Goal: Find specific page/section: Find specific page/section

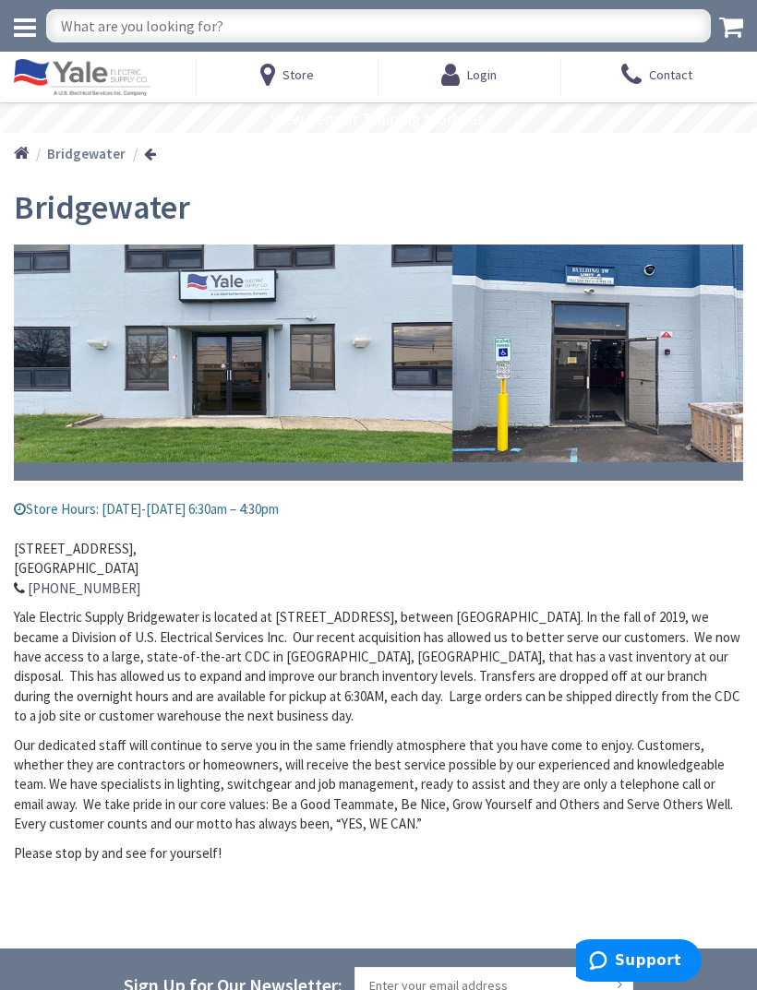
click at [27, 22] on icon at bounding box center [25, 28] width 22 height 26
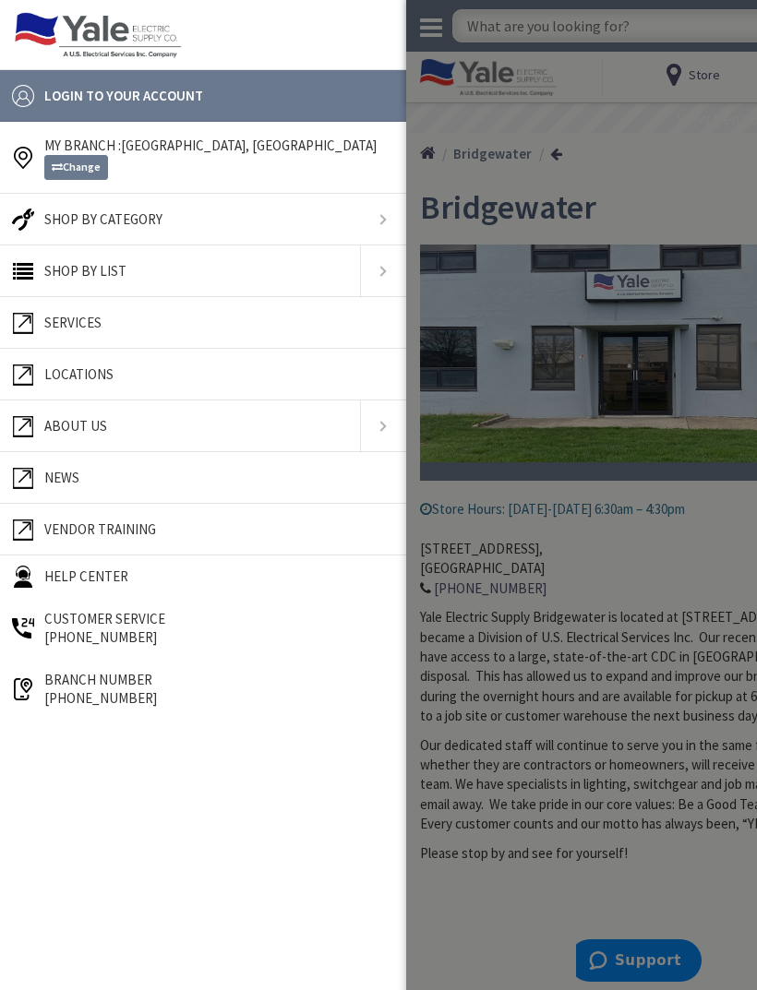
click at [380, 224] on link at bounding box center [203, 220] width 406 height 52
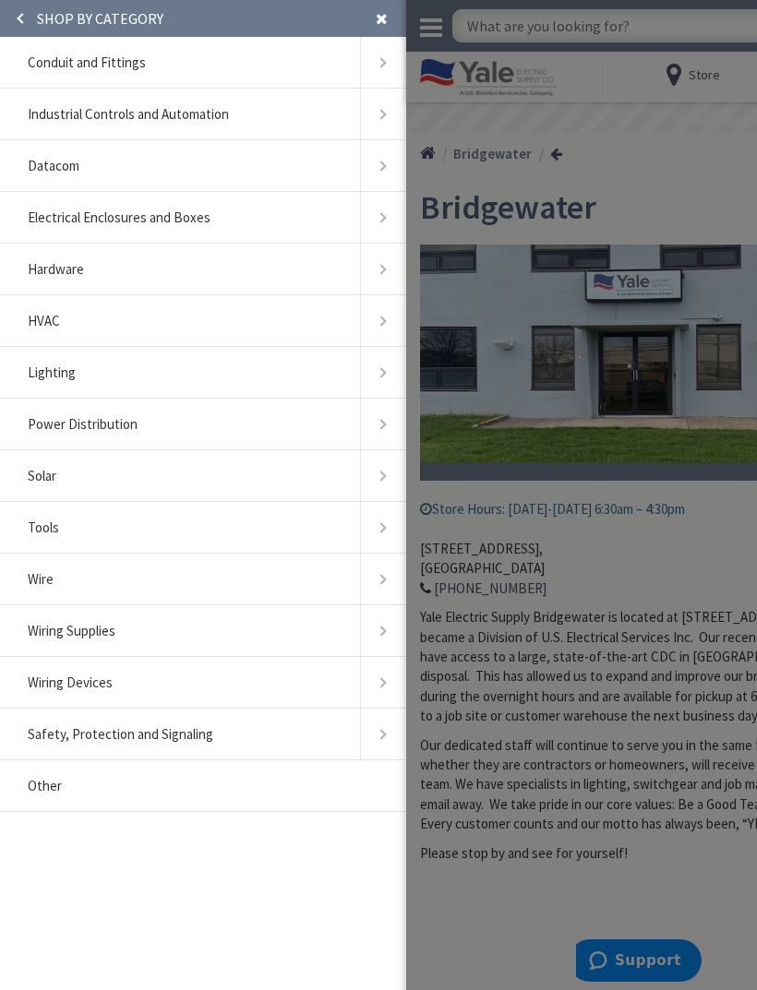
click at [383, 370] on link at bounding box center [383, 373] width 46 height 52
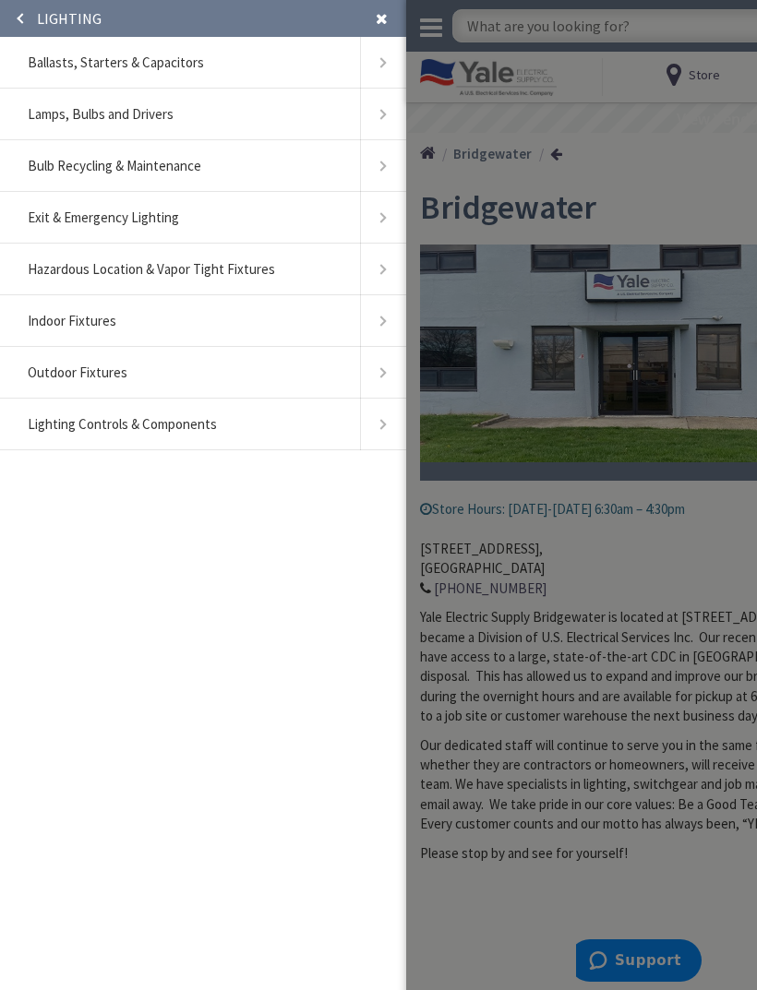
click at [386, 367] on link at bounding box center [383, 373] width 46 height 52
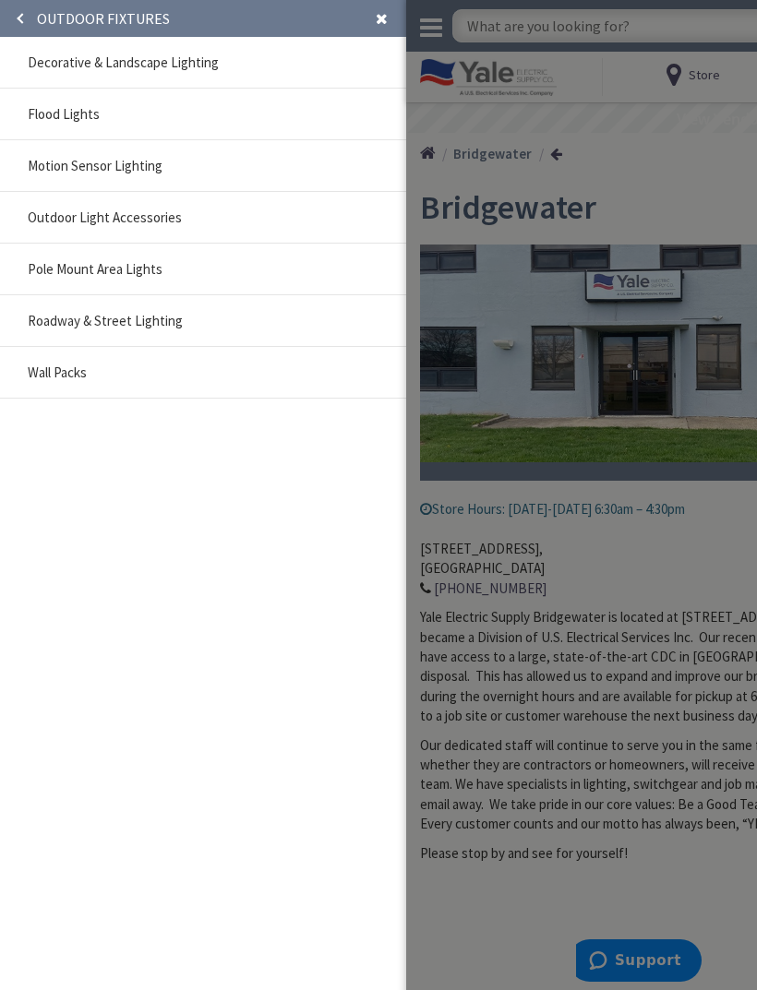
click at [49, 57] on span "Decorative & Landscape Lighting" at bounding box center [123, 63] width 191 height 18
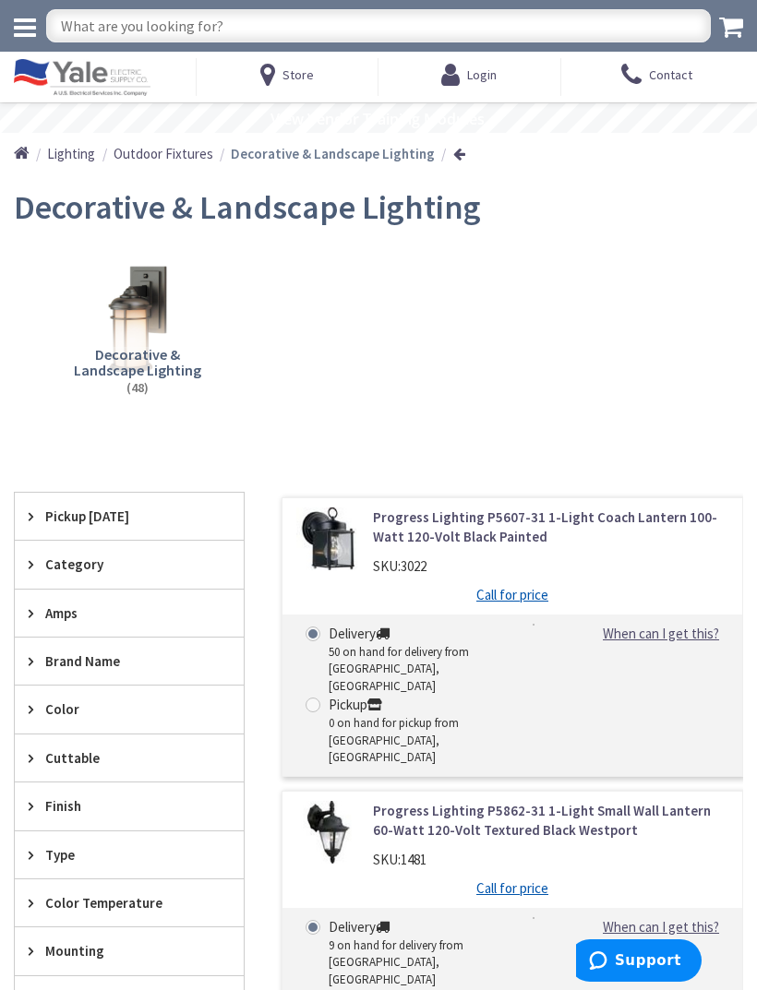
click at [25, 25] on icon at bounding box center [25, 28] width 22 height 26
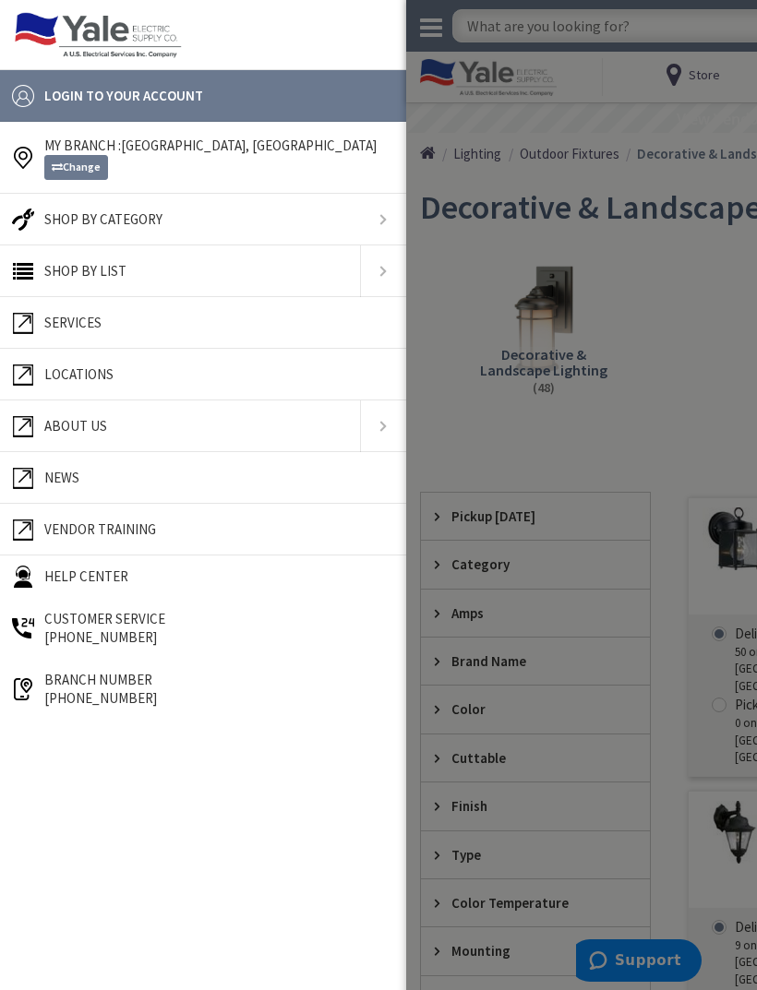
click at [393, 215] on link at bounding box center [203, 220] width 406 height 52
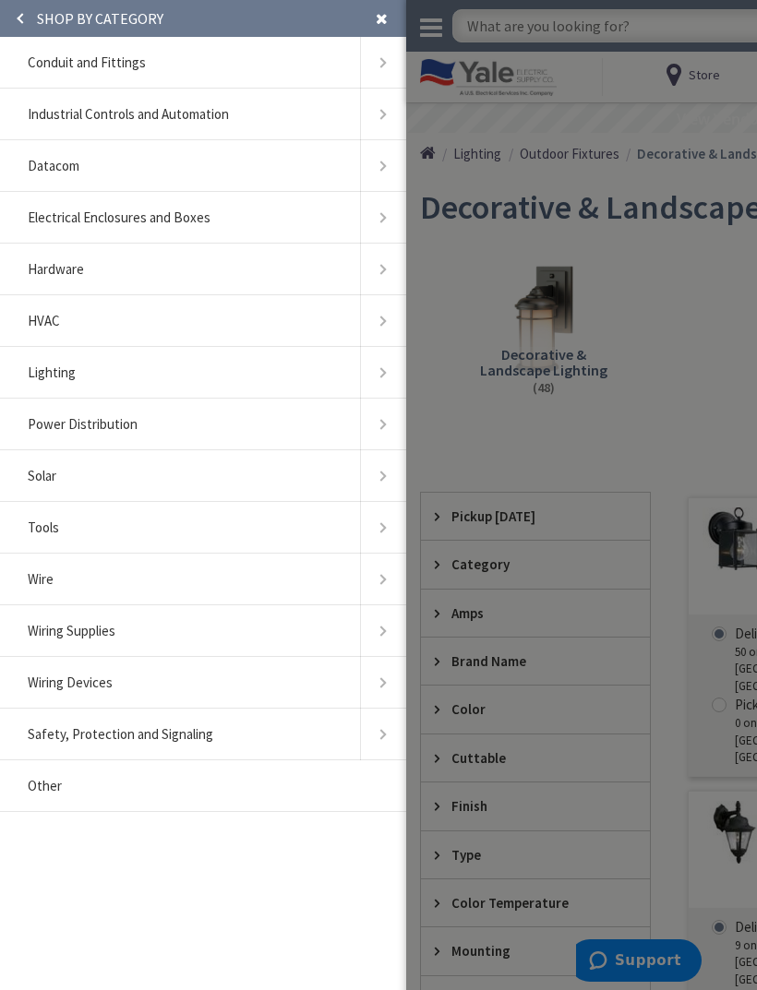
click at [385, 367] on link at bounding box center [383, 373] width 46 height 52
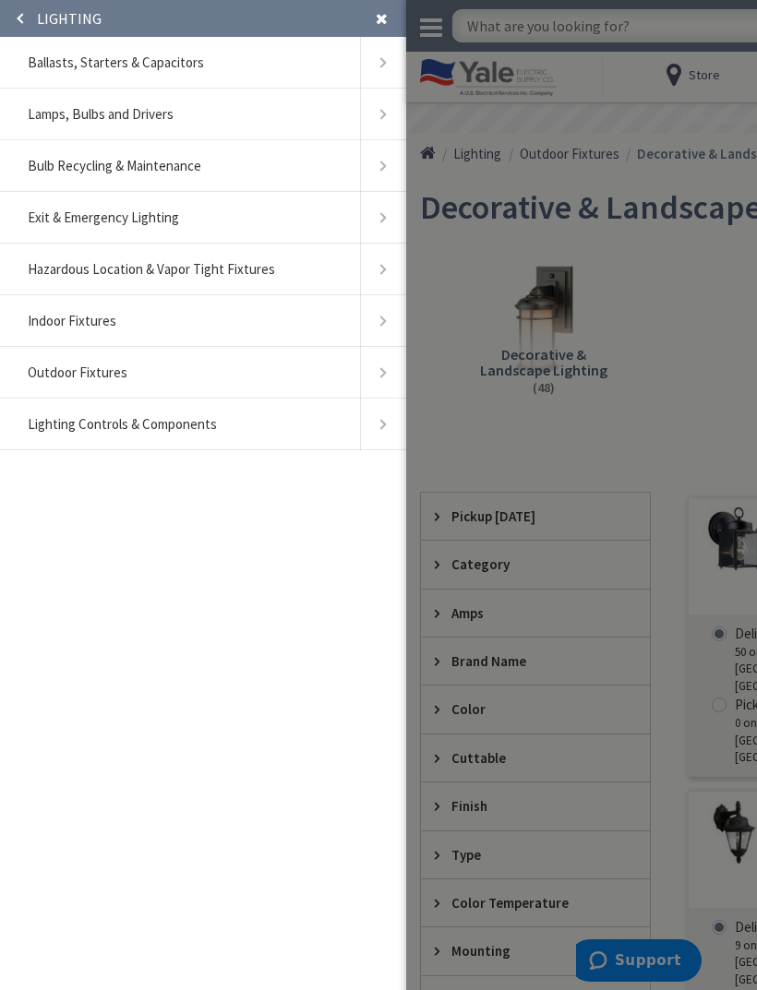
click at [56, 60] on span "Ballasts, Starters & Capacitors" at bounding box center [116, 63] width 176 height 18
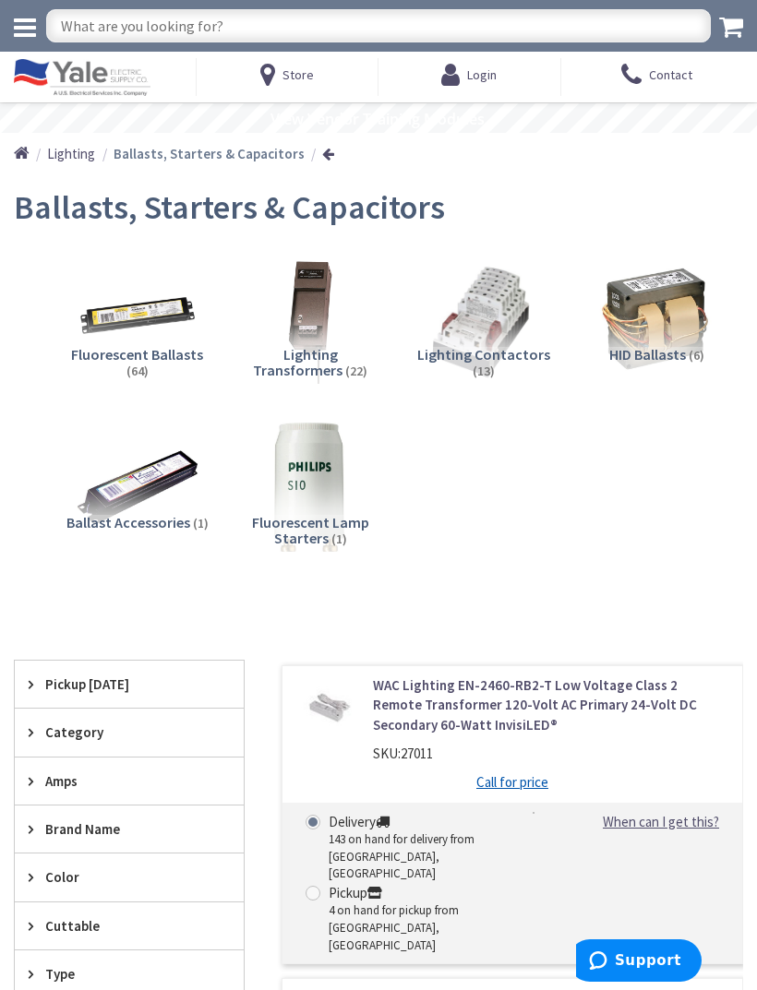
click at [306, 309] on img at bounding box center [310, 319] width 129 height 129
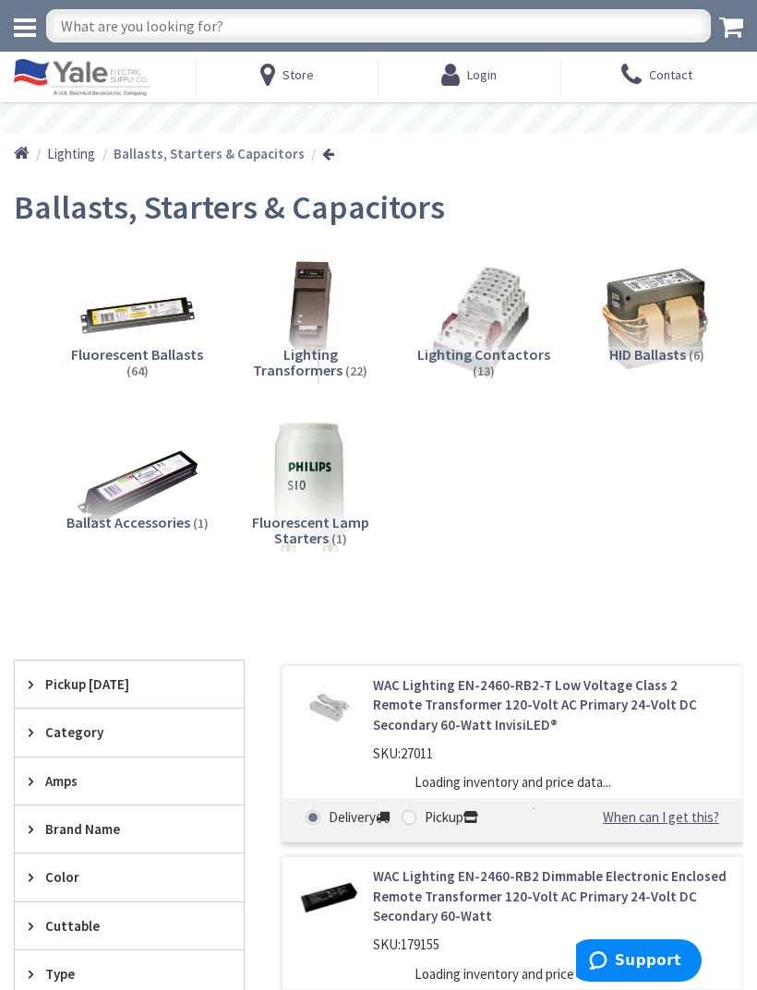
click at [311, 315] on img at bounding box center [310, 319] width 129 height 129
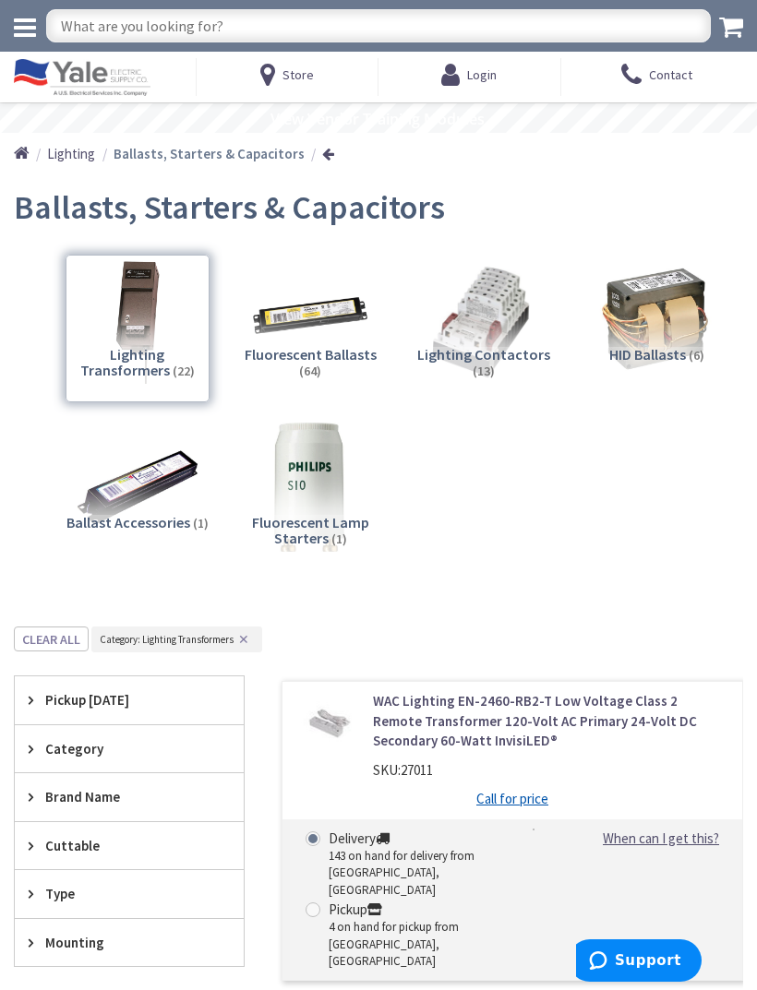
click at [118, 293] on div "Lighting Transformers (22)" at bounding box center [138, 329] width 144 height 148
